Goal: Information Seeking & Learning: Learn about a topic

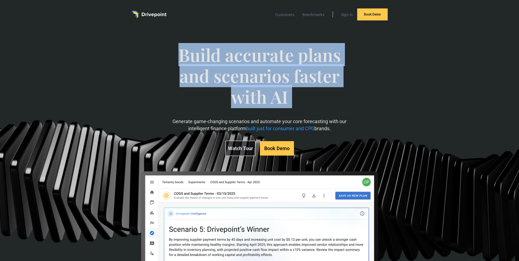
click at [238, 72] on span "Build accurate plans and scenarios faster with AI" at bounding box center [259, 81] width 179 height 74
click at [187, 56] on span "Build accurate plans and scenarios faster with AI" at bounding box center [259, 81] width 179 height 74
drag, startPoint x: 178, startPoint y: 53, endPoint x: 304, endPoint y: 92, distance: 131.2
click at [304, 92] on span "Build accurate plans and scenarios faster with AI" at bounding box center [259, 81] width 179 height 74
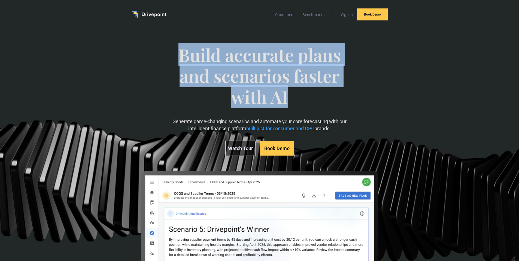
click at [304, 92] on span "Build accurate plans and scenarios faster with AI" at bounding box center [259, 81] width 179 height 74
drag, startPoint x: 181, startPoint y: 56, endPoint x: 336, endPoint y: 94, distance: 159.6
click at [336, 94] on span "Build accurate plans and scenarios faster with AI" at bounding box center [259, 82] width 179 height 74
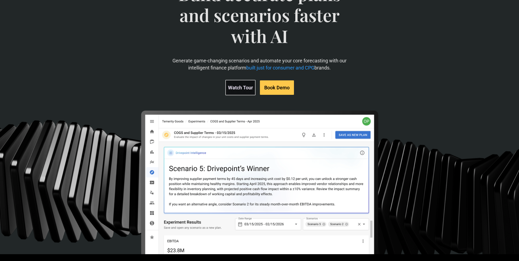
scroll to position [64, 0]
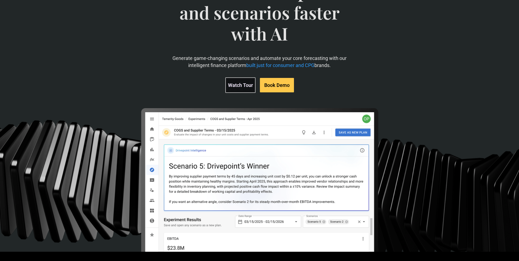
click at [203, 64] on p "Generate game-changing scenarios and automate your core forecasting with our in…" at bounding box center [259, 62] width 179 height 14
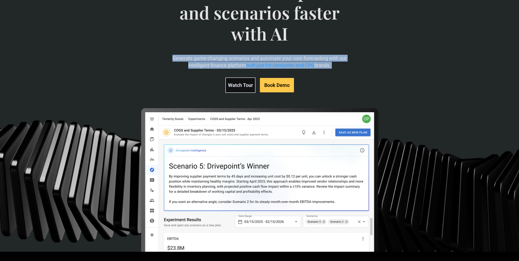
click at [203, 64] on p "Generate game-changing scenarios and automate your core forecasting with our in…" at bounding box center [259, 62] width 179 height 14
